Goal: Transaction & Acquisition: Purchase product/service

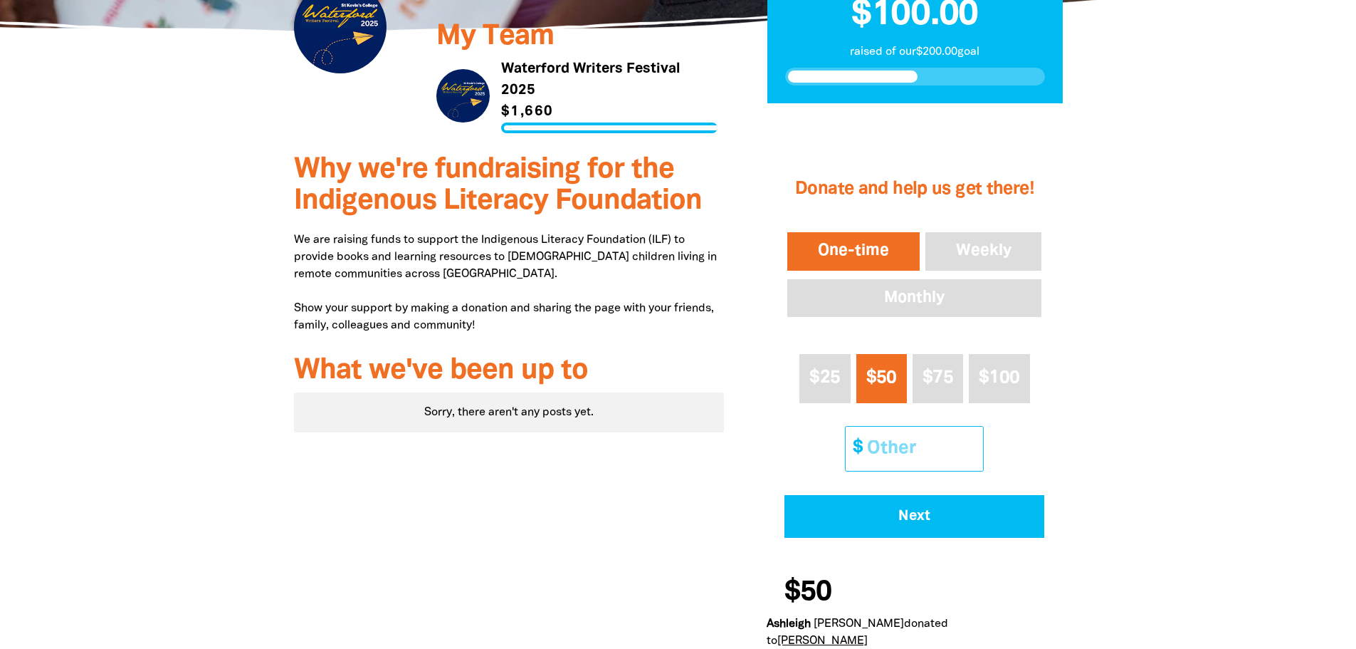
click at [884, 439] on input "Other Amount" at bounding box center [920, 448] width 126 height 43
click at [883, 439] on input "Other Amount" at bounding box center [920, 448] width 126 height 43
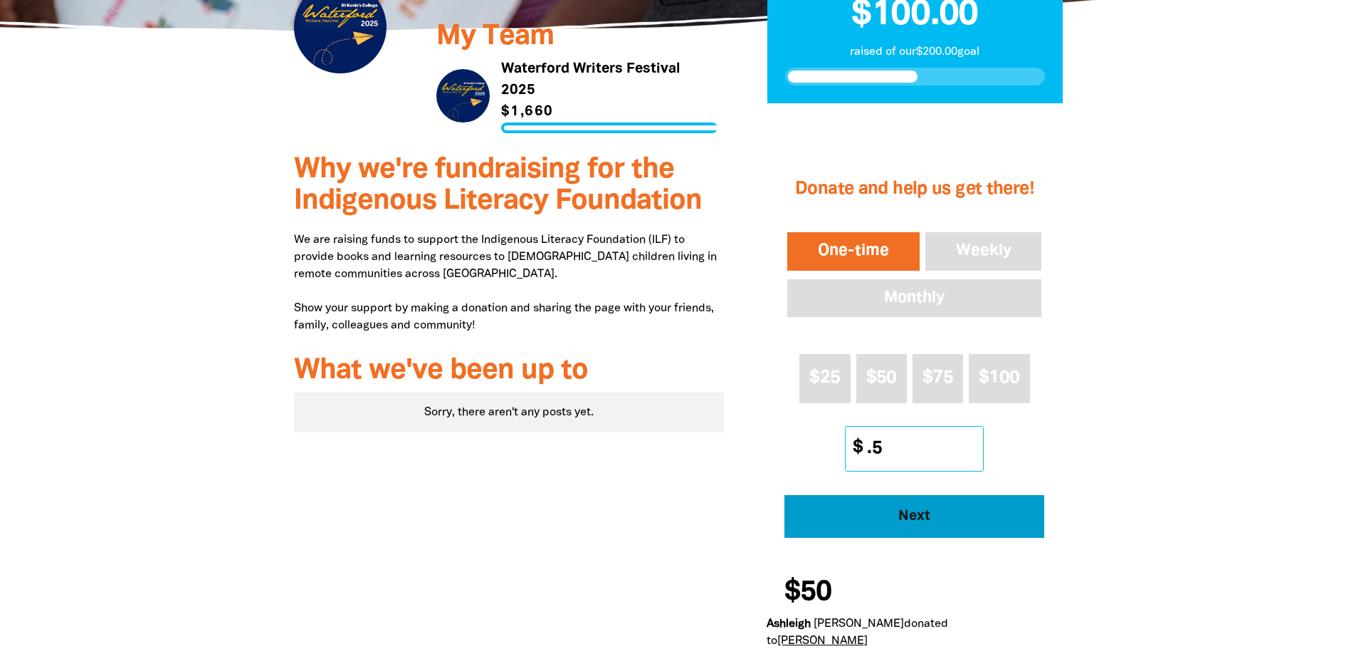
type input ".5"
click at [910, 518] on span "Next" at bounding box center [915, 516] width 221 height 14
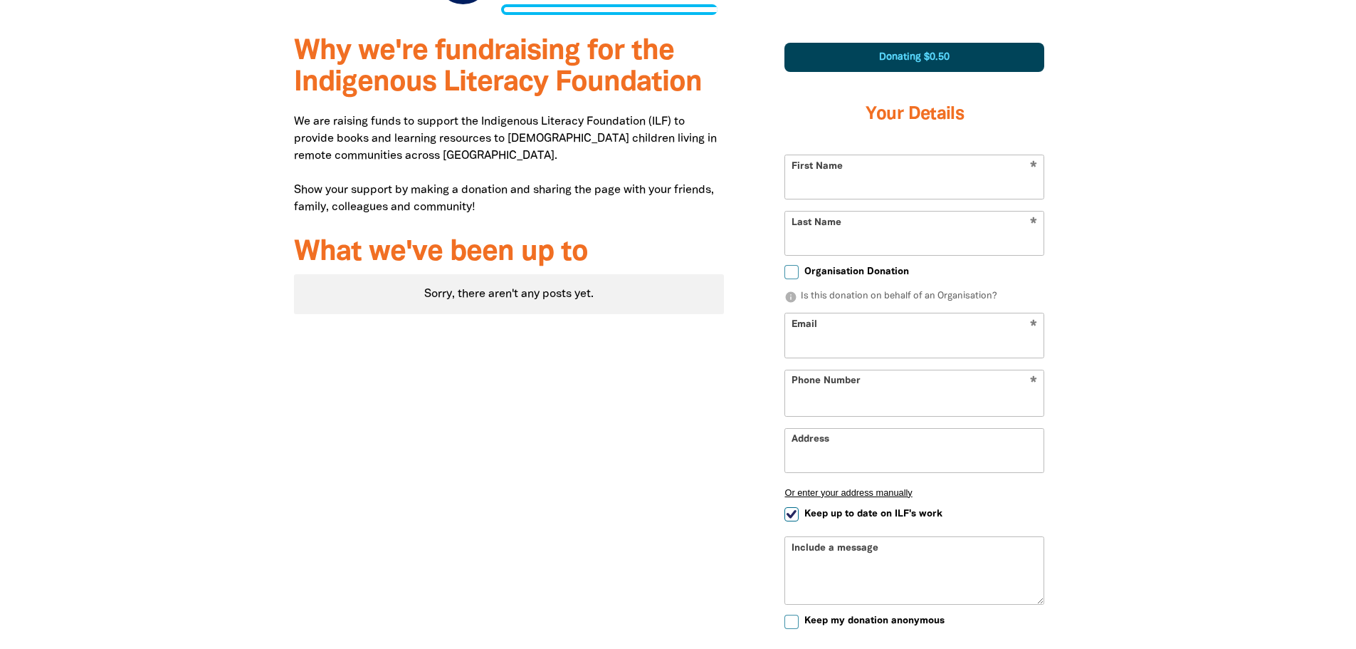
select select "AU"
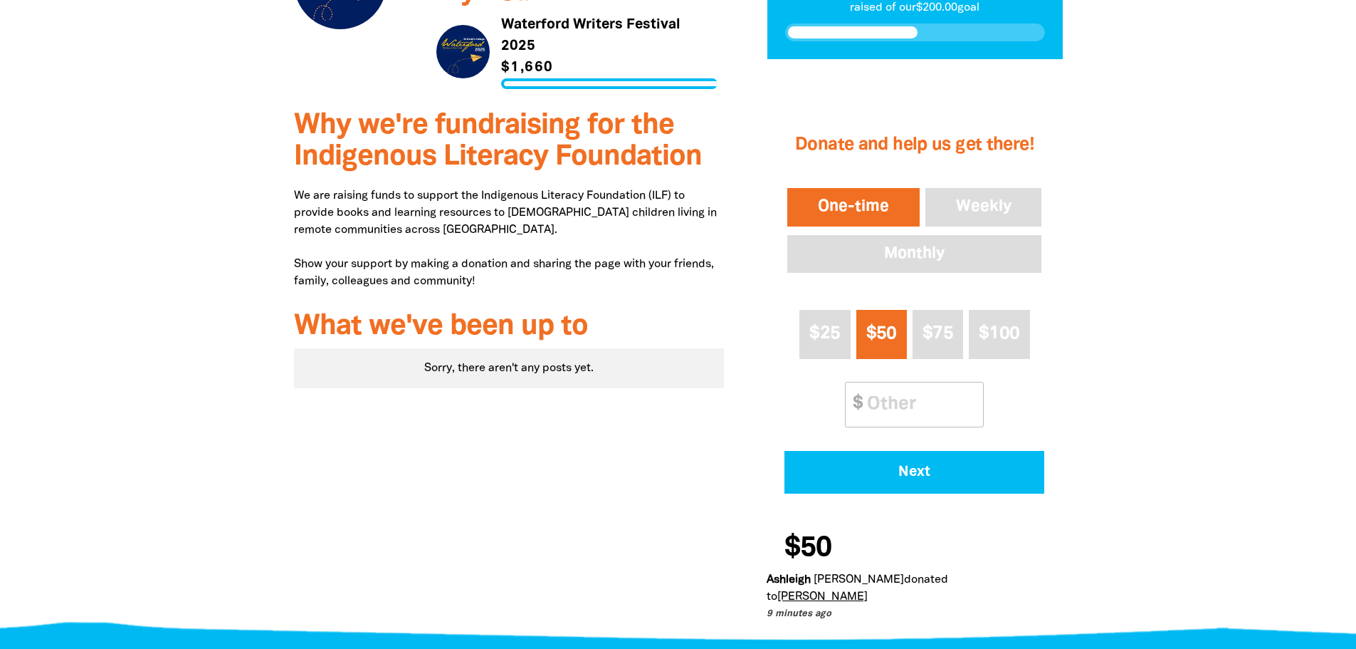
scroll to position [379, 0]
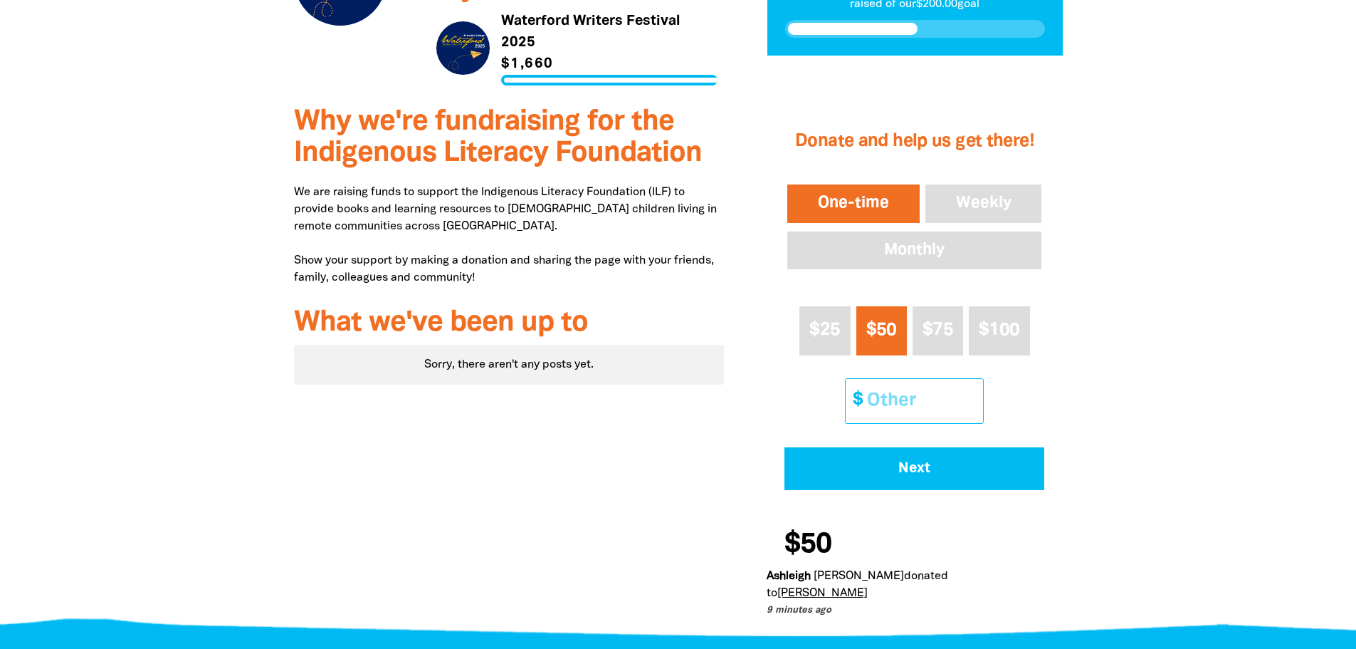
click at [886, 418] on input "Other Amount" at bounding box center [920, 400] width 126 height 43
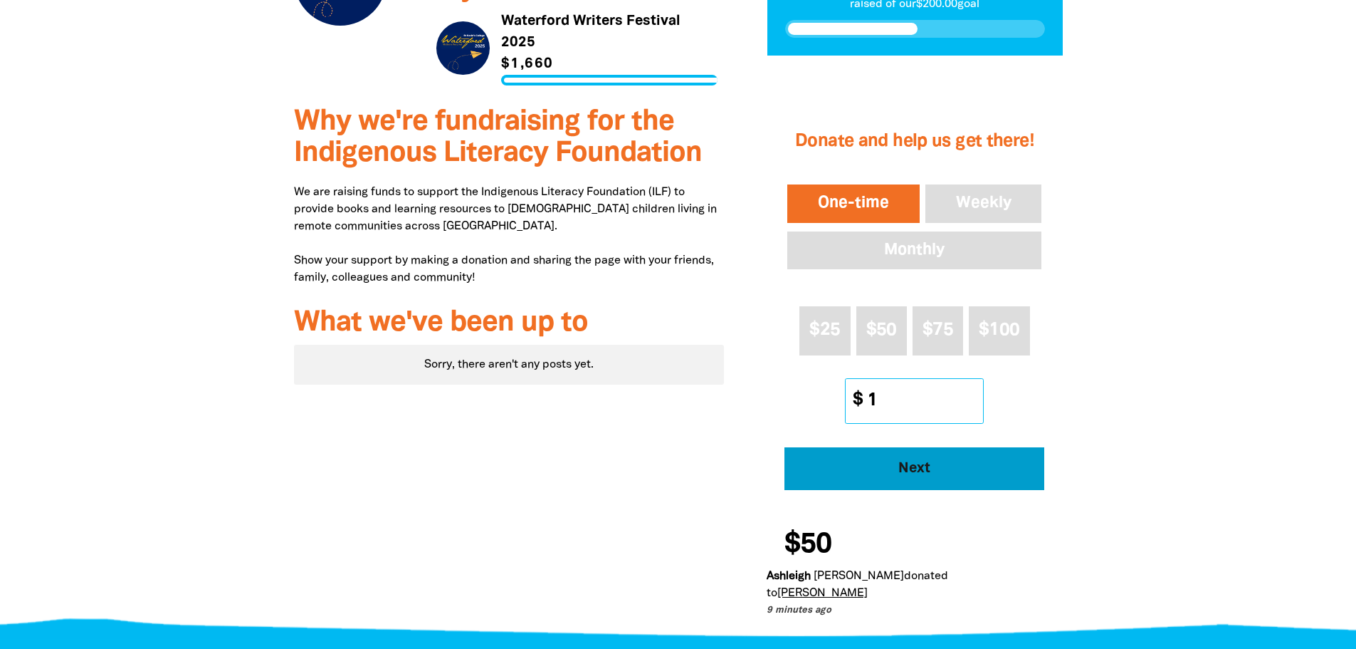
type input "1"
click at [893, 456] on button "Next" at bounding box center [915, 468] width 260 height 43
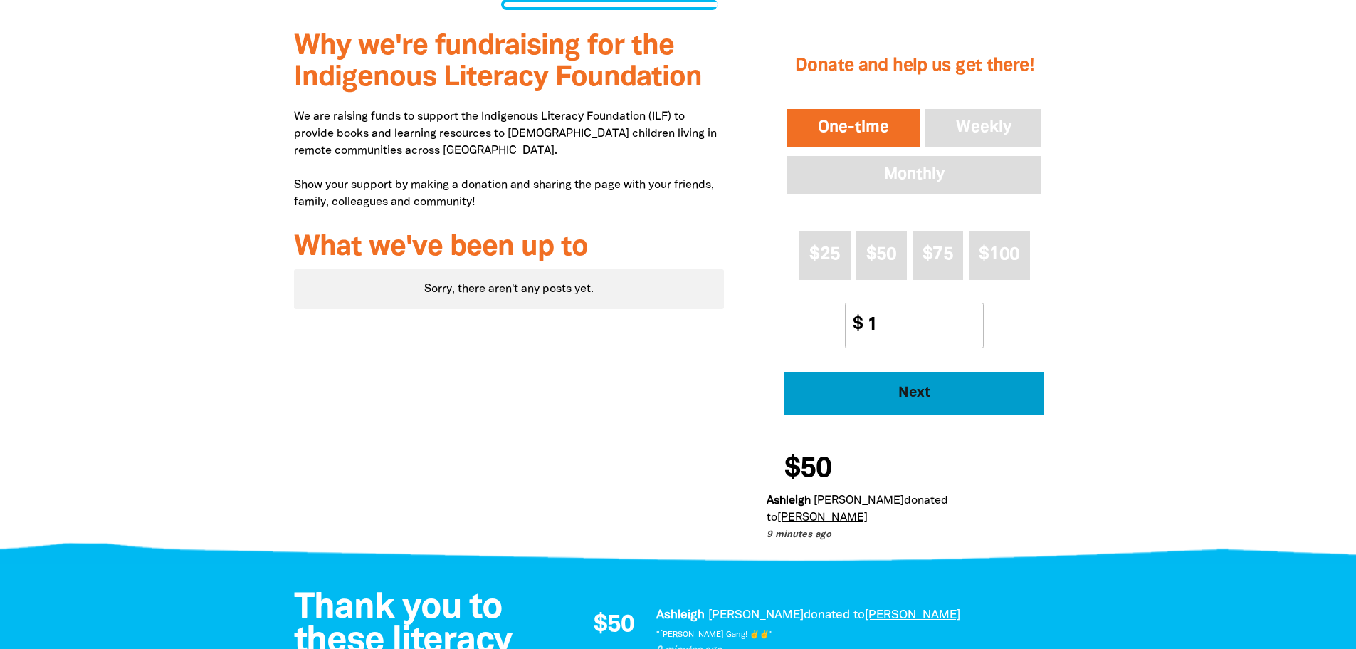
select select "AU"
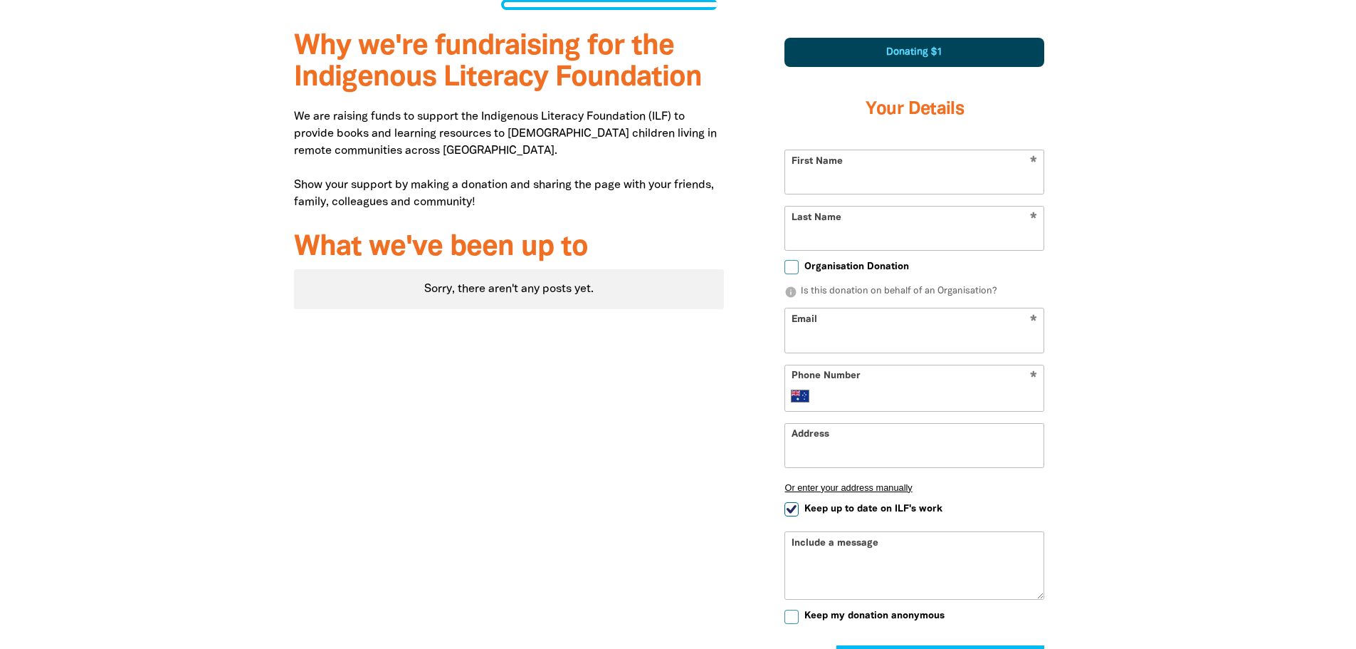
scroll to position [455, 0]
click at [815, 186] on input "First Name" at bounding box center [914, 171] width 258 height 43
type input "Ben"
click at [808, 234] on input "Last Name" at bounding box center [914, 227] width 258 height 43
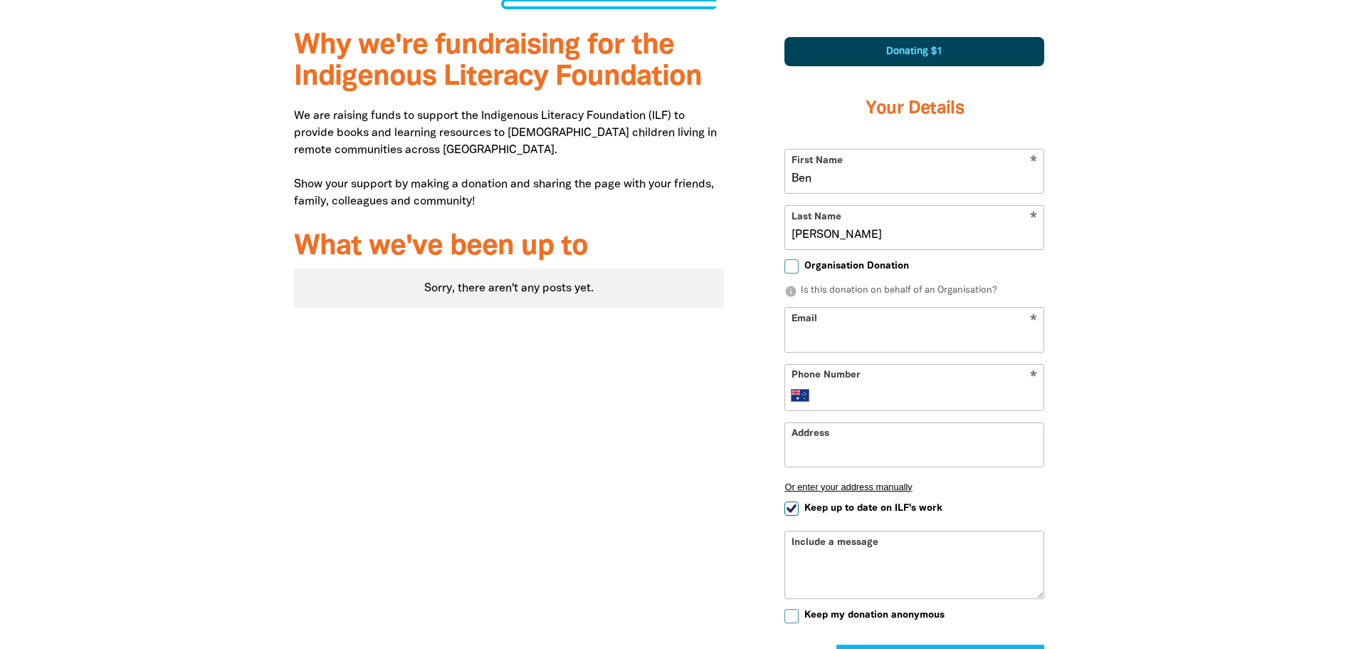
type input "Rondinelli"
click at [836, 341] on input "Email" at bounding box center [914, 329] width 258 height 43
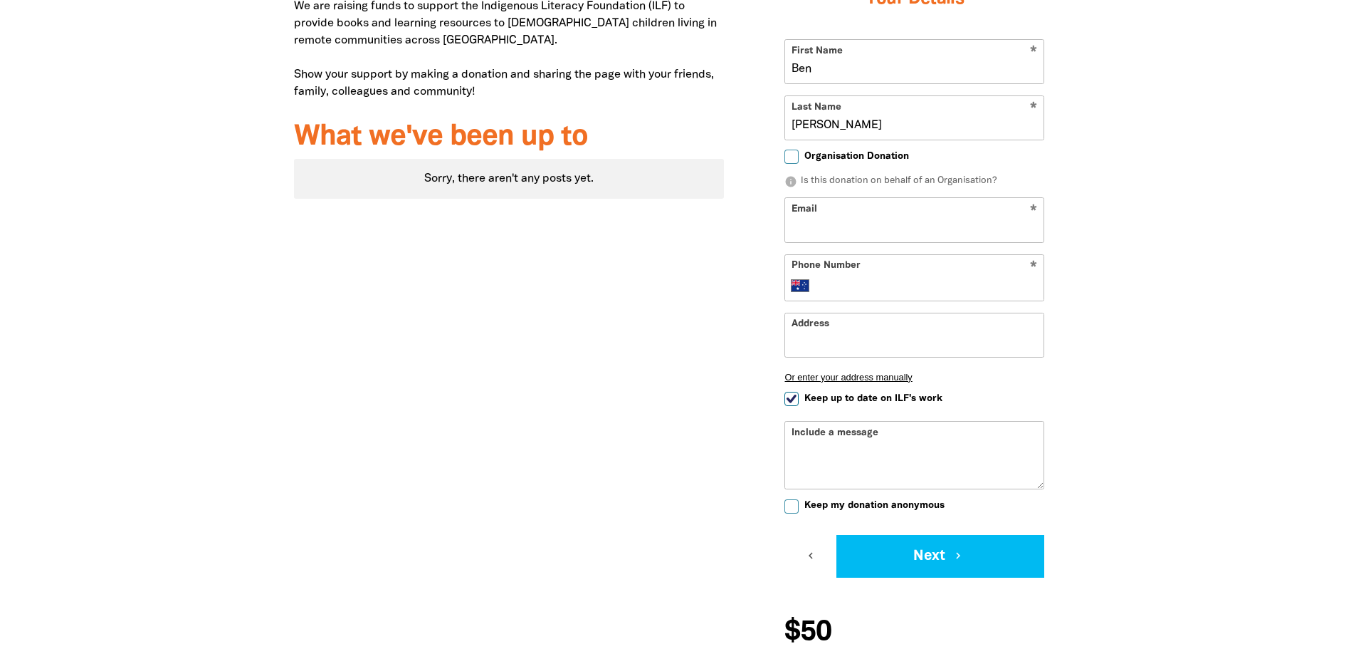
scroll to position [553, 0]
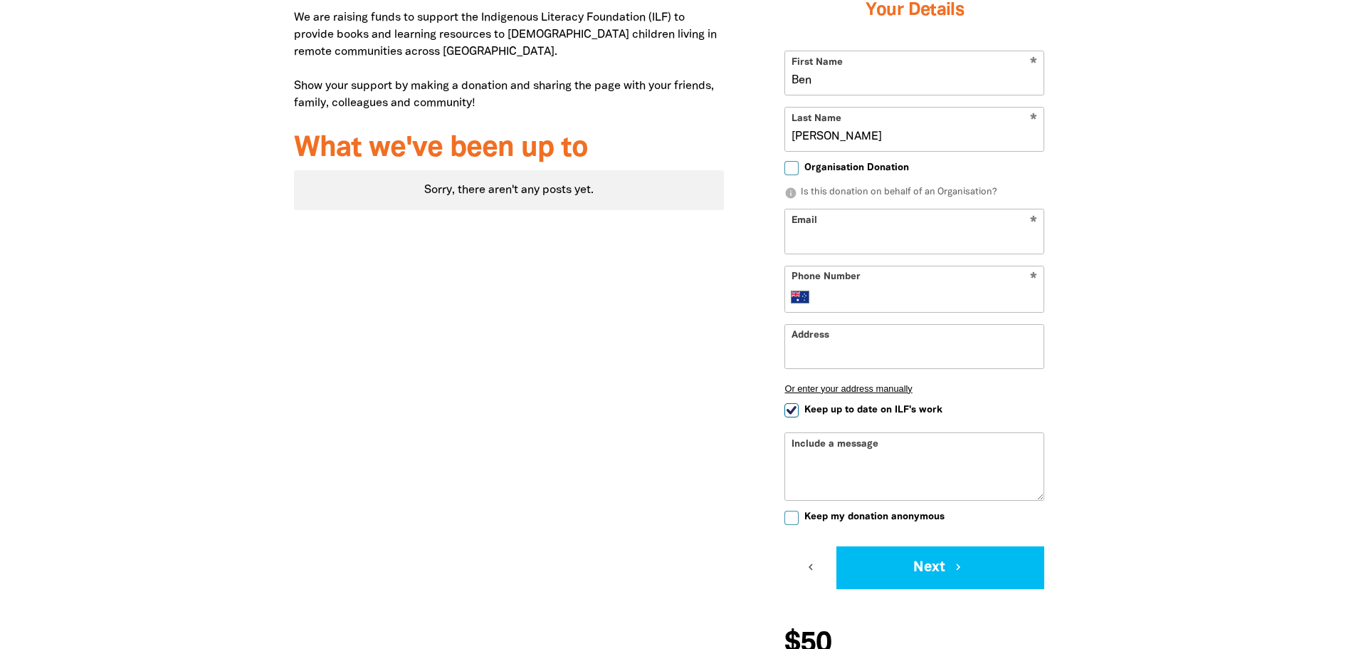
click at [842, 295] on input "Phone Number" at bounding box center [929, 296] width 218 height 17
type input "04"
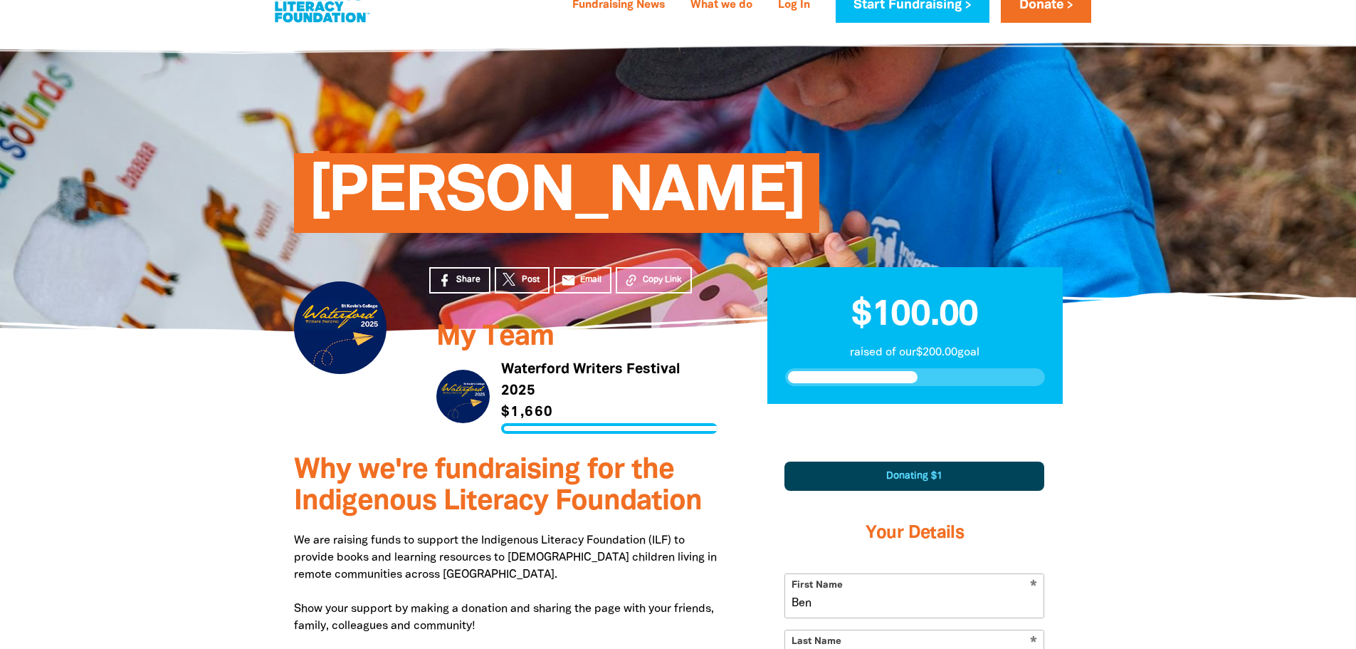
scroll to position [0, 0]
